Goal: Find specific page/section: Find specific page/section

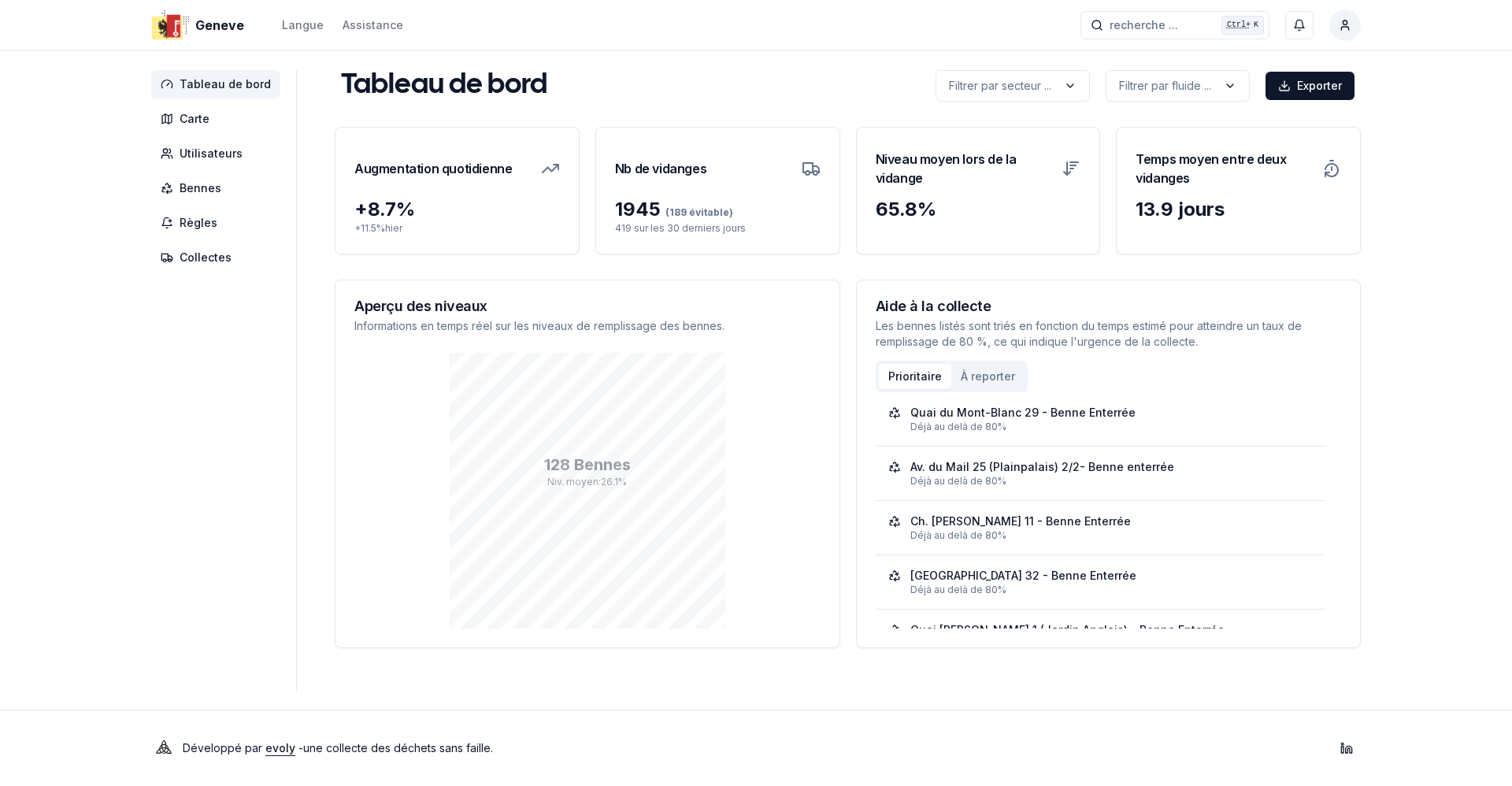
click at [246, 457] on aside "Tableau de bord Carte Utilisateurs Bennes Règles Collectes" at bounding box center [224, 380] width 146 height 620
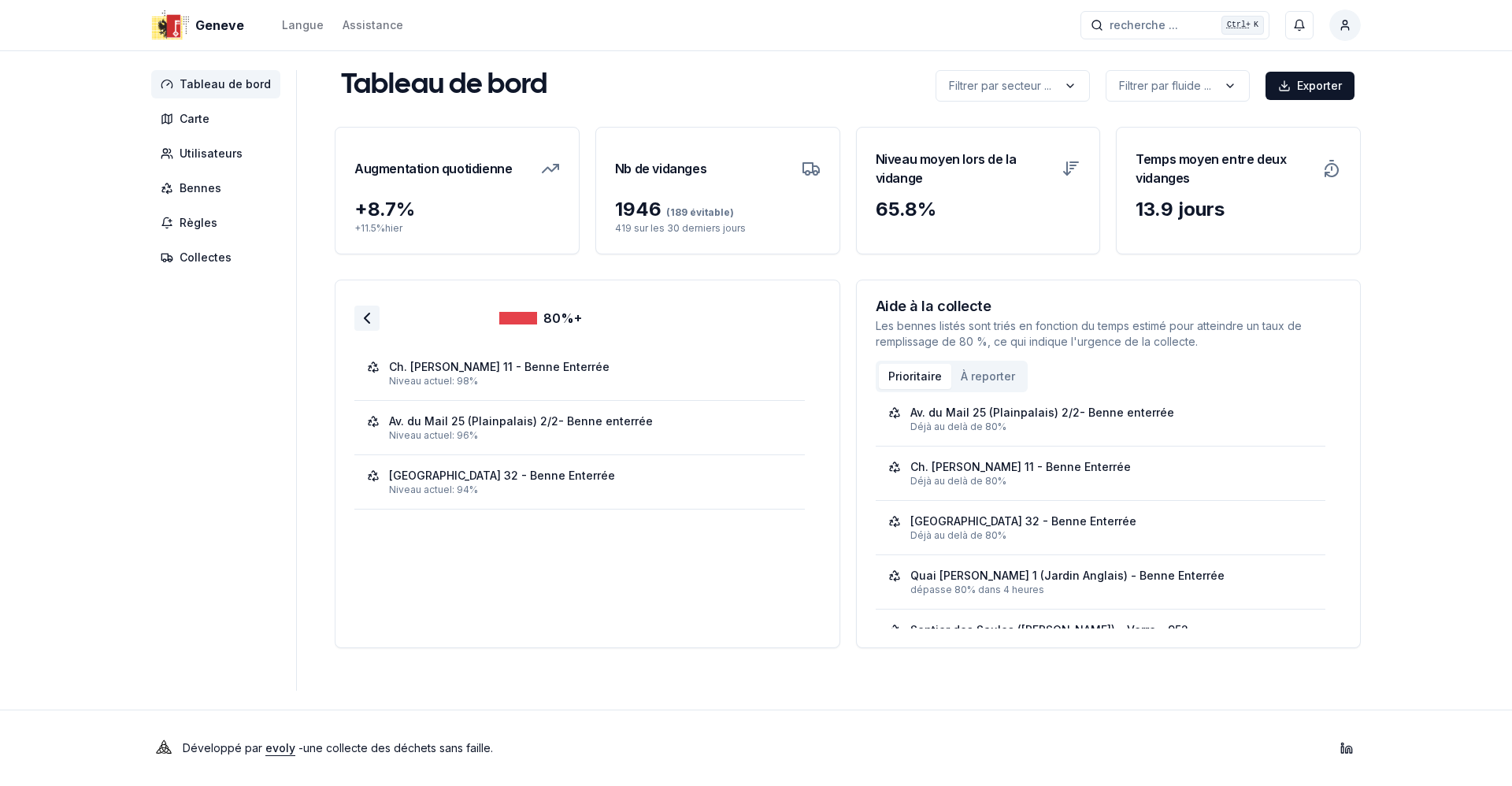
click at [370, 323] on icon at bounding box center [368, 319] width 19 height 19
click at [368, 316] on icon at bounding box center [368, 319] width 19 height 19
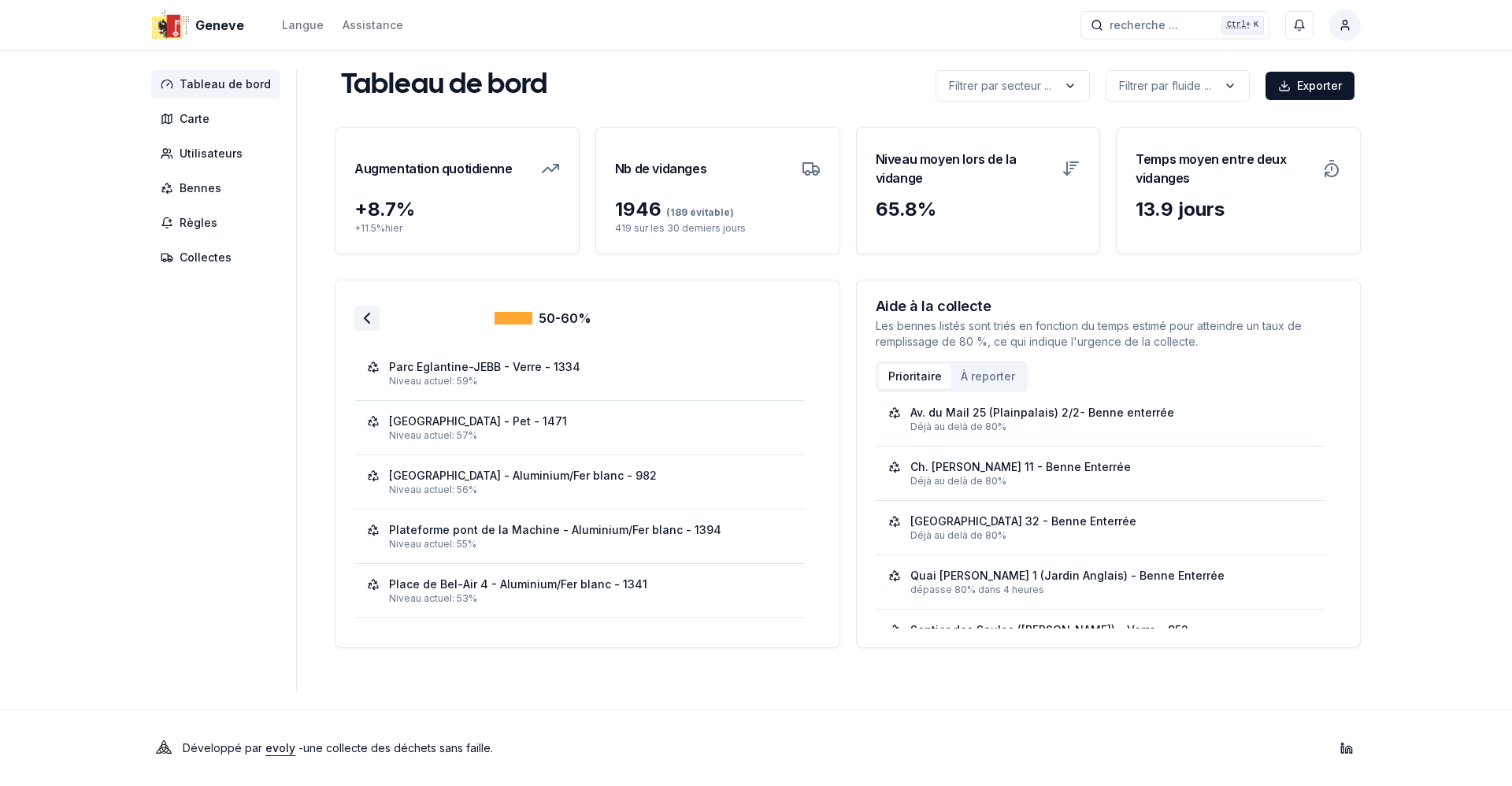
click at [364, 315] on polyline at bounding box center [367, 318] width 5 height 10
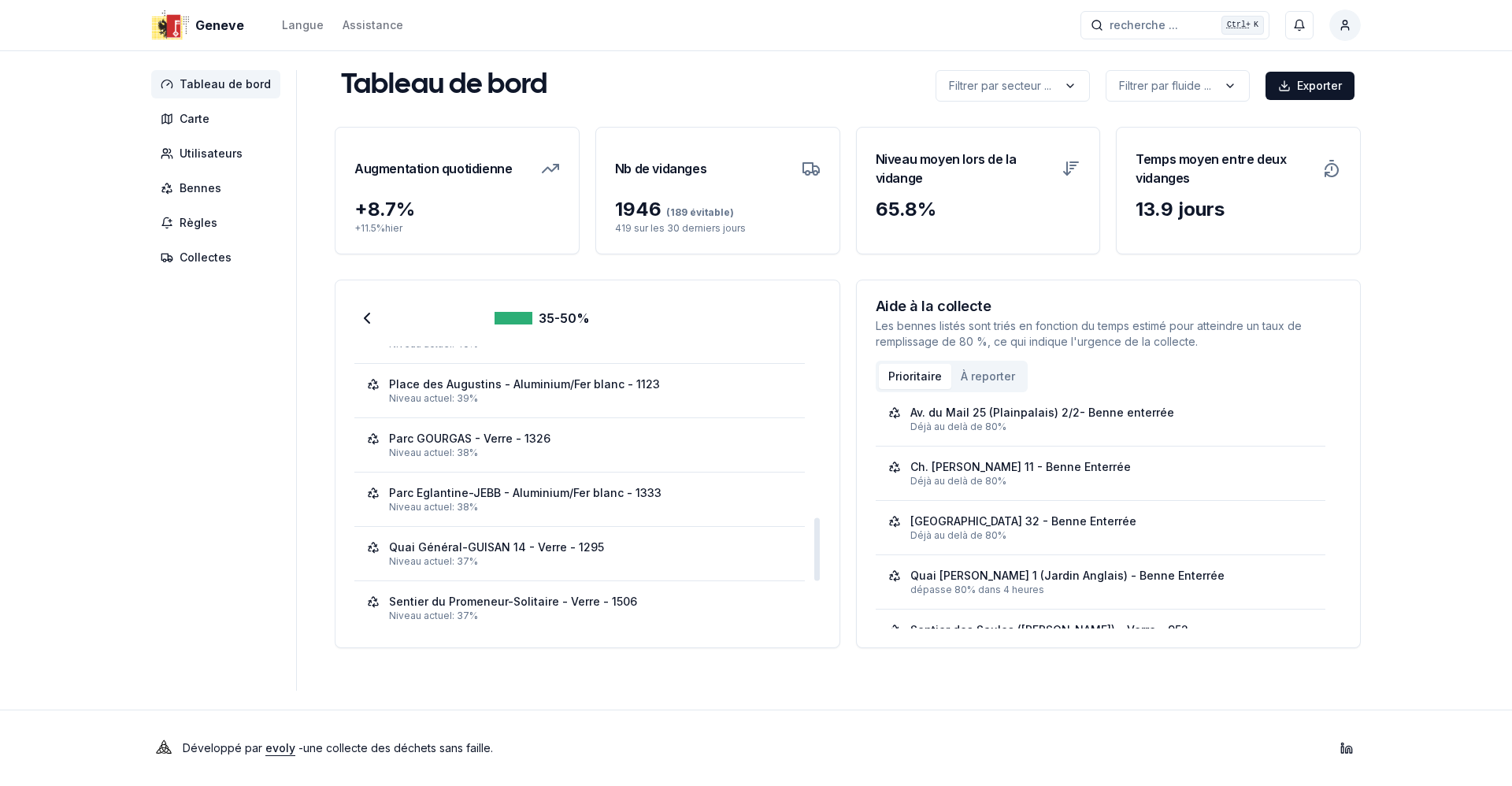
scroll to position [604, 0]
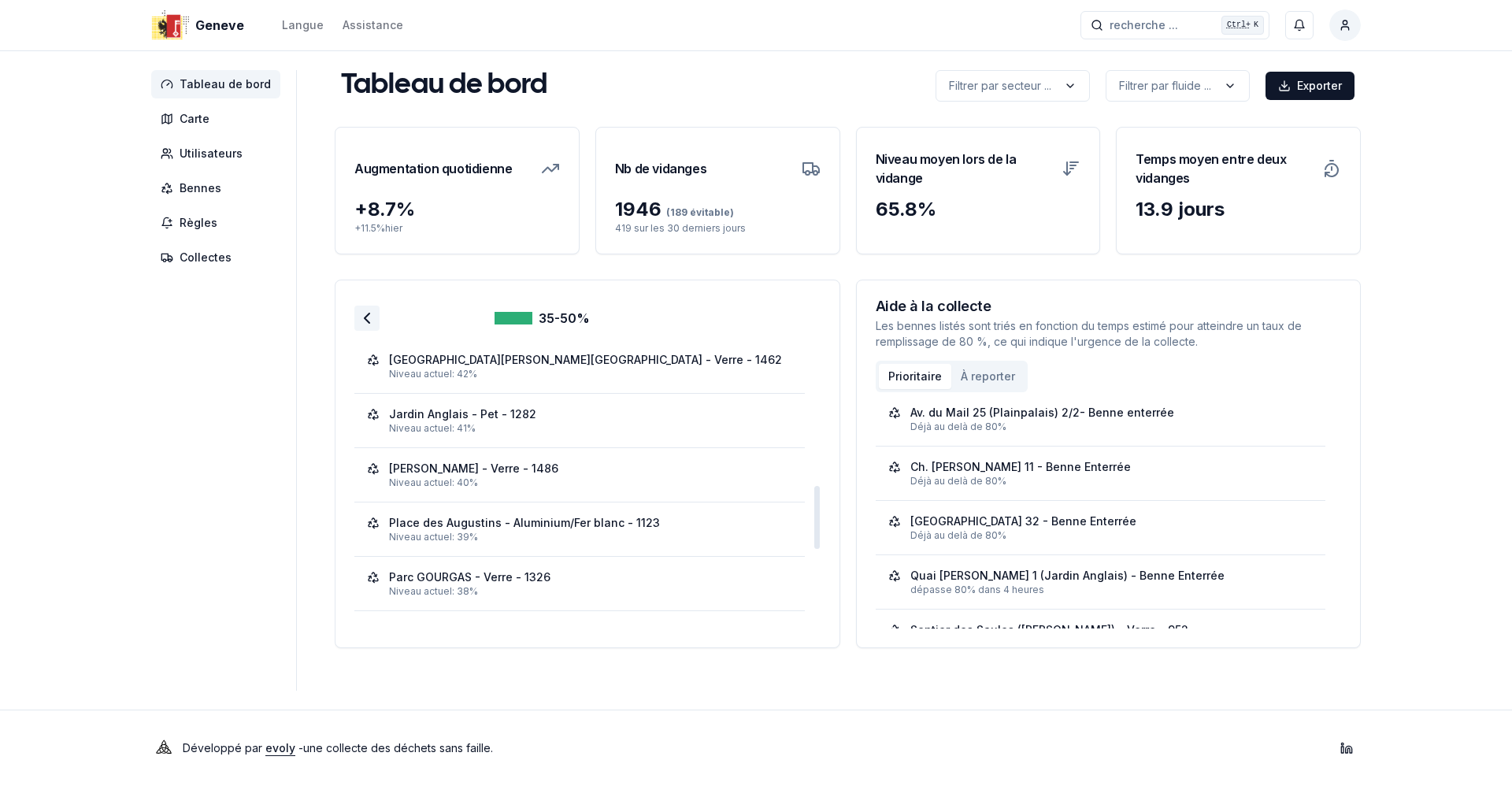
click at [365, 319] on icon at bounding box center [368, 319] width 19 height 19
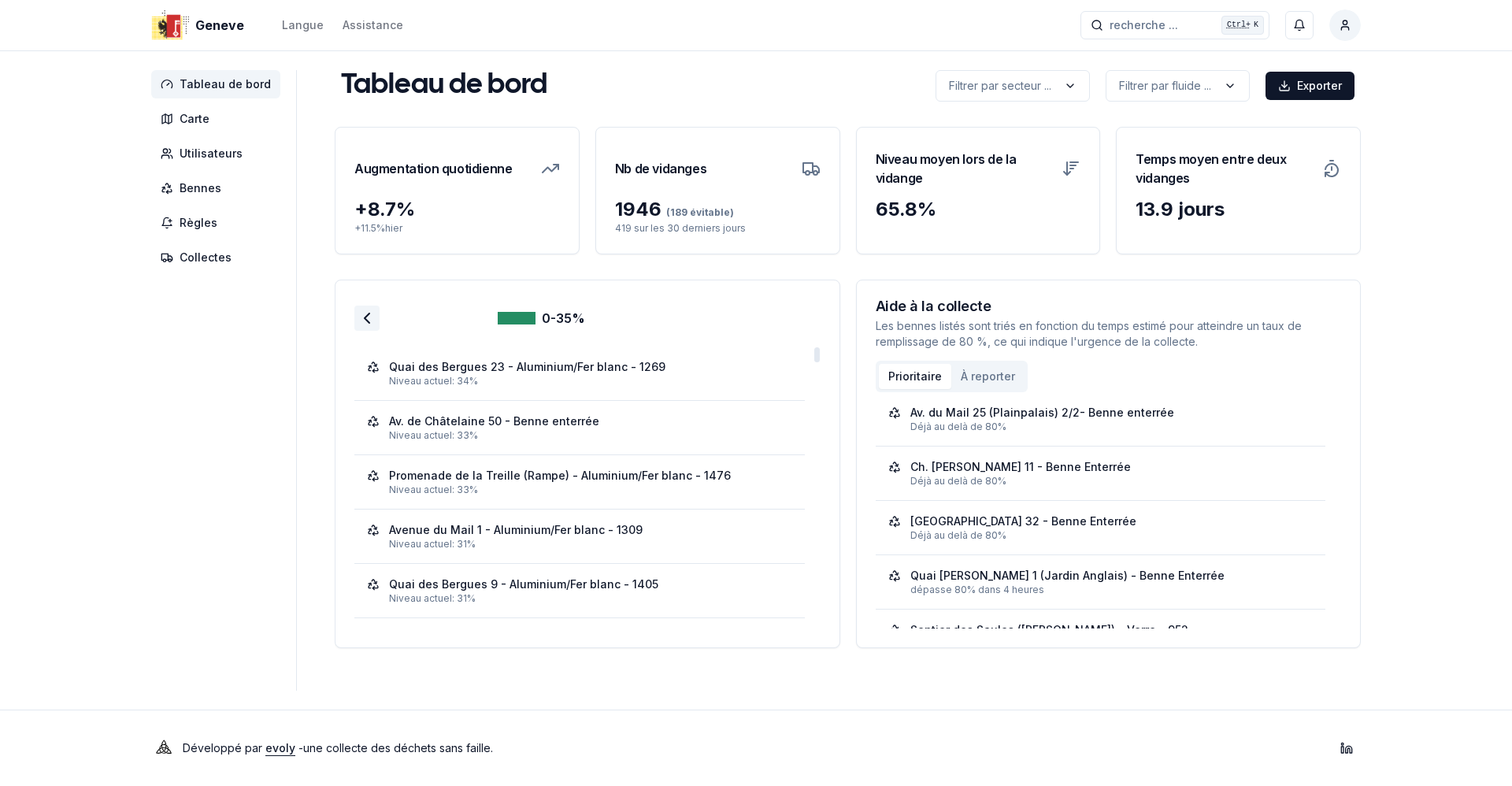
click at [369, 320] on icon at bounding box center [368, 319] width 19 height 19
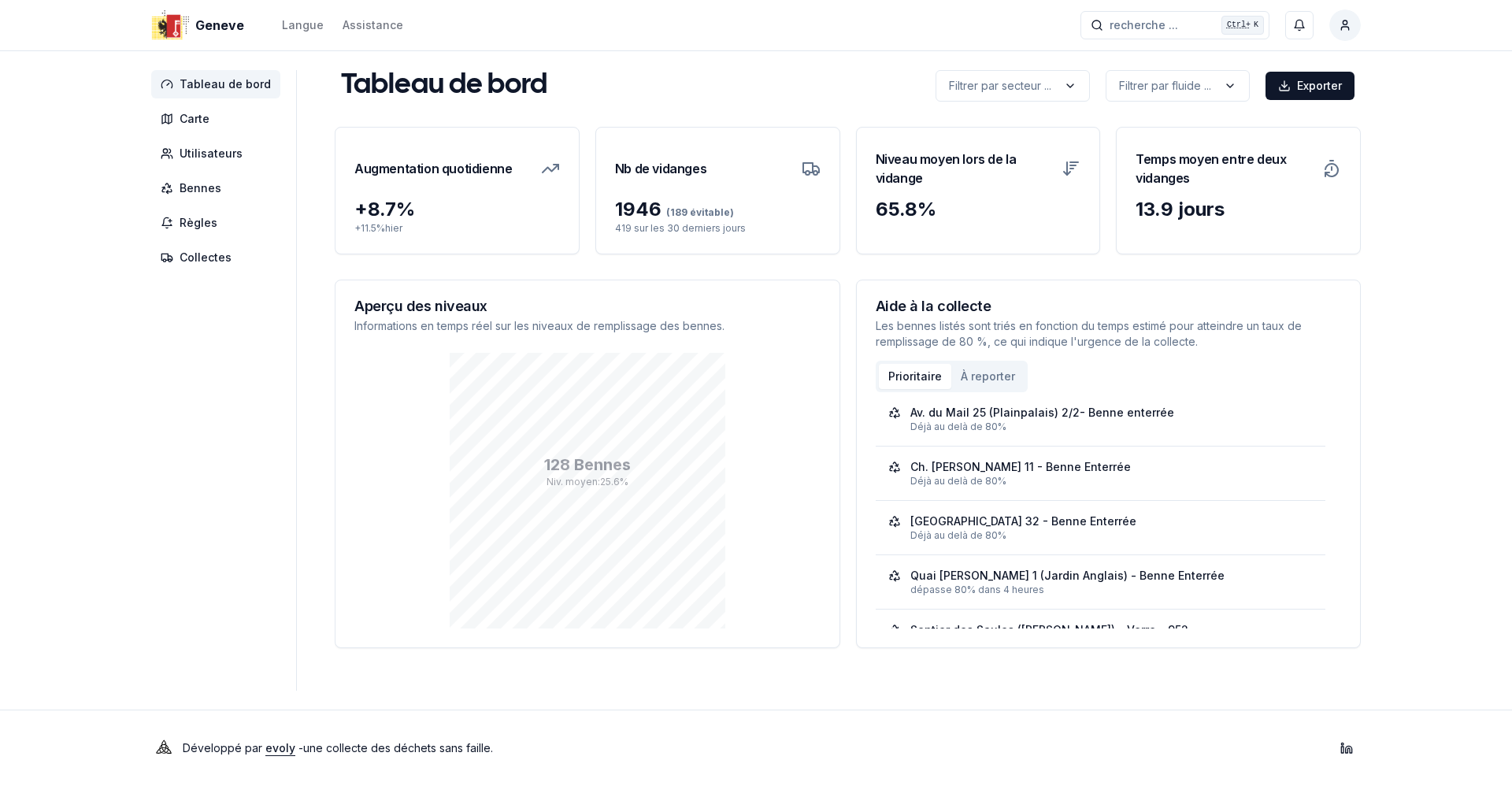
click at [299, 442] on div "Tableau de bord Carte Utilisateurs Bennes Règles Collectes Tableau de bord Filt…" at bounding box center [756, 380] width 1261 height 620
click at [67, 576] on div "Geneve Langue Assistance recherche ... recherche ... Ctrl+ K Farid El Hadj Tabl…" at bounding box center [756, 393] width 1512 height 786
click at [762, 476] on div "128 Bennes Niv. moyen : 25.6 %" at bounding box center [588, 491] width 466 height 275
